Goal: Task Accomplishment & Management: Manage account settings

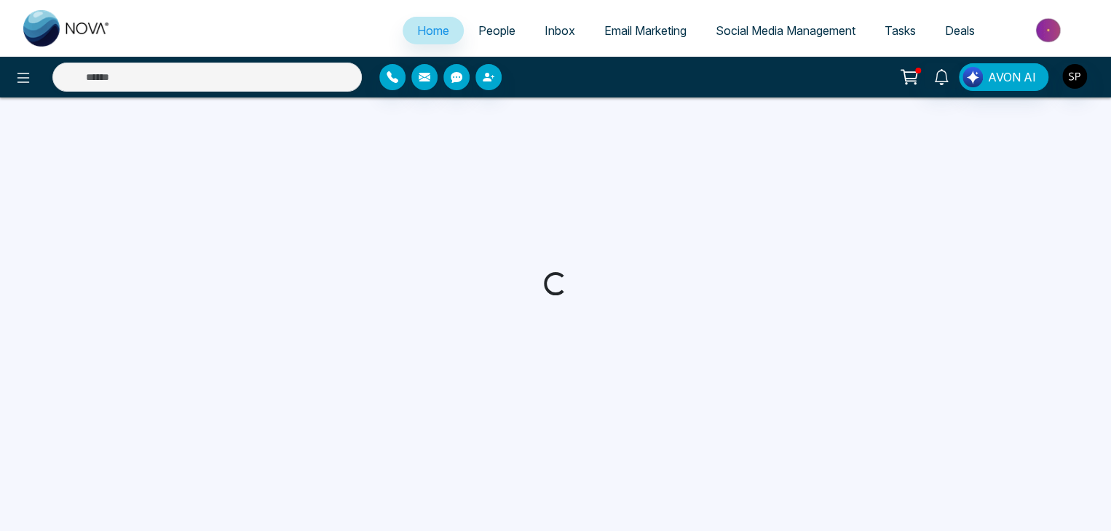
select select "*"
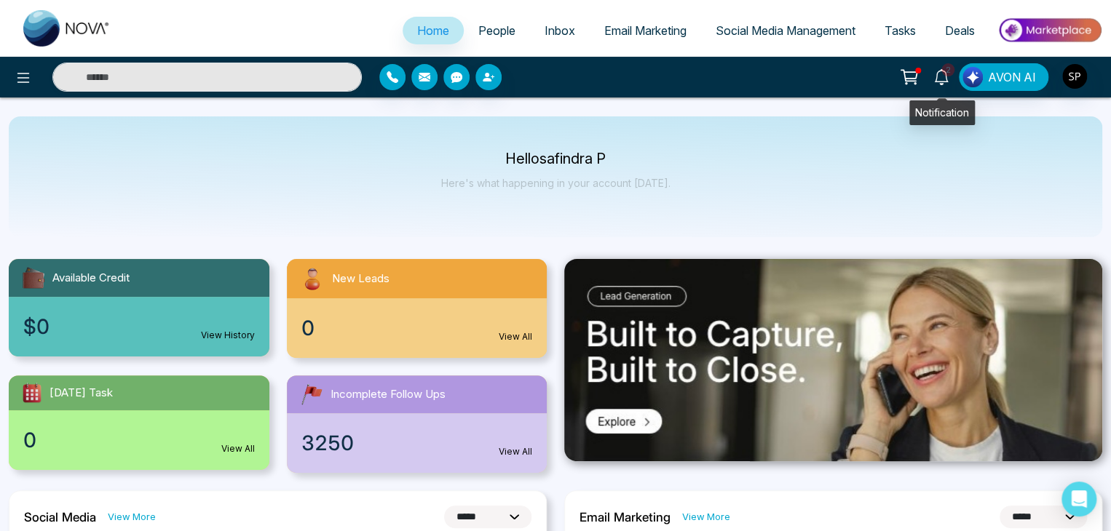
click at [949, 75] on span "2" at bounding box center [947, 69] width 13 height 13
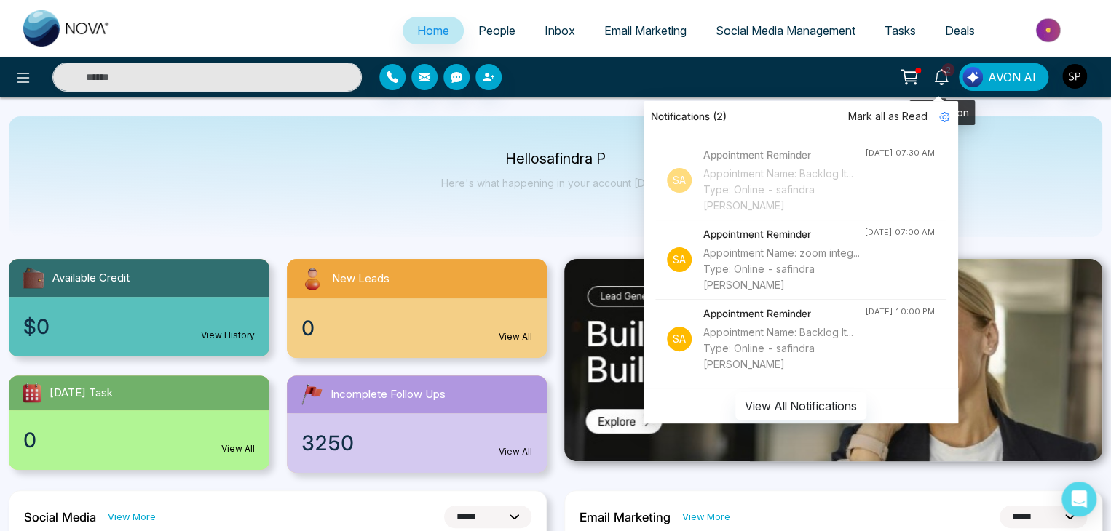
click at [949, 75] on span "2" at bounding box center [947, 69] width 13 height 13
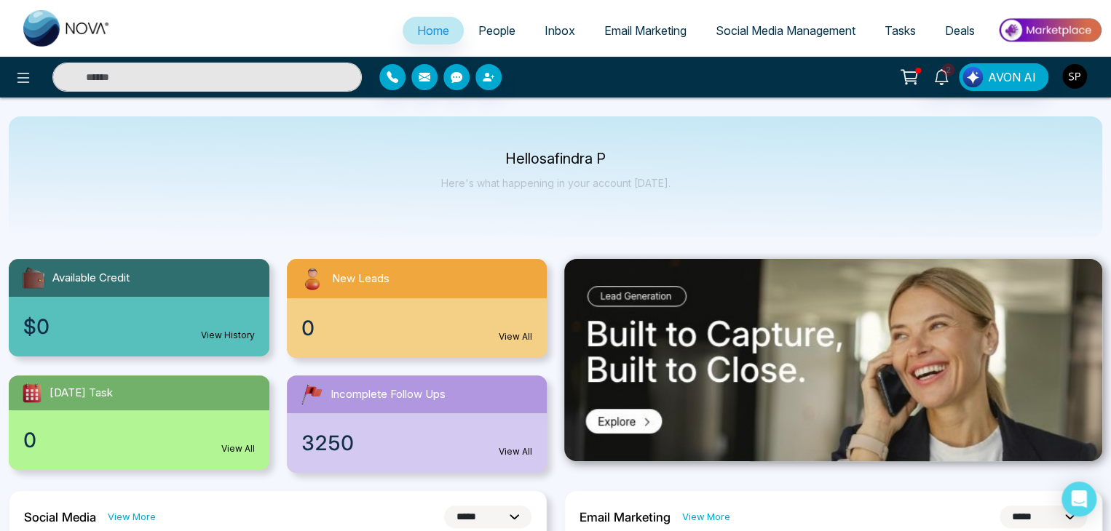
click at [1076, 71] on img "button" at bounding box center [1074, 76] width 25 height 25
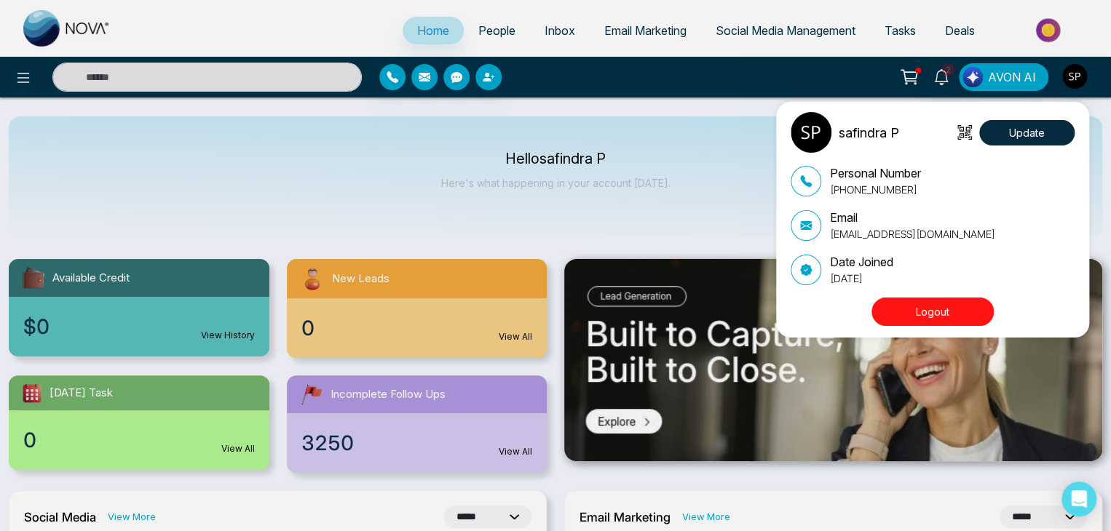
click at [924, 306] on button "Logout" at bounding box center [932, 312] width 122 height 28
